Goal: Information Seeking & Learning: Stay updated

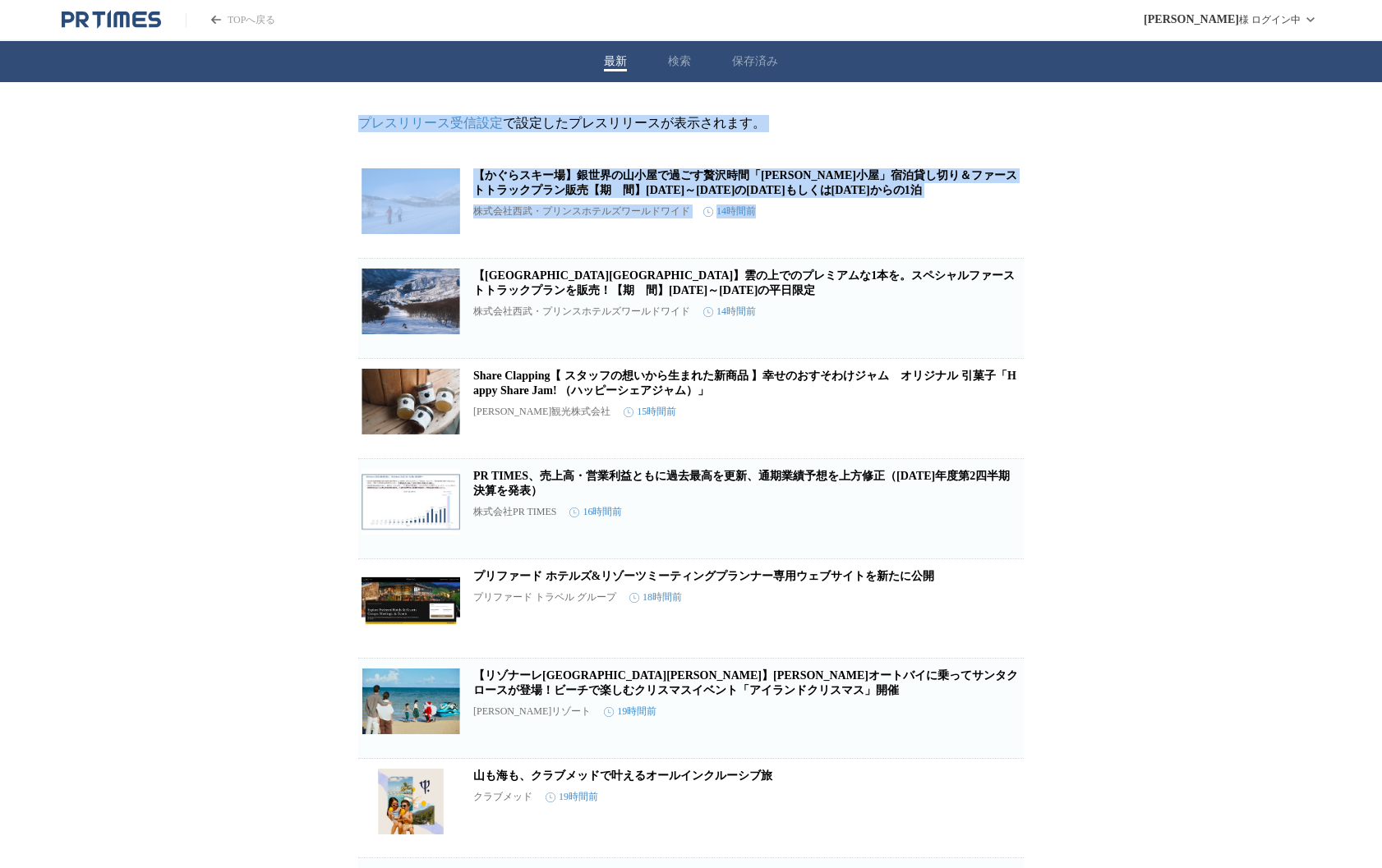
drag, startPoint x: 583, startPoint y: 94, endPoint x: 1121, endPoint y: 239, distance: 557.2
